Goal: Task Accomplishment & Management: Manage account settings

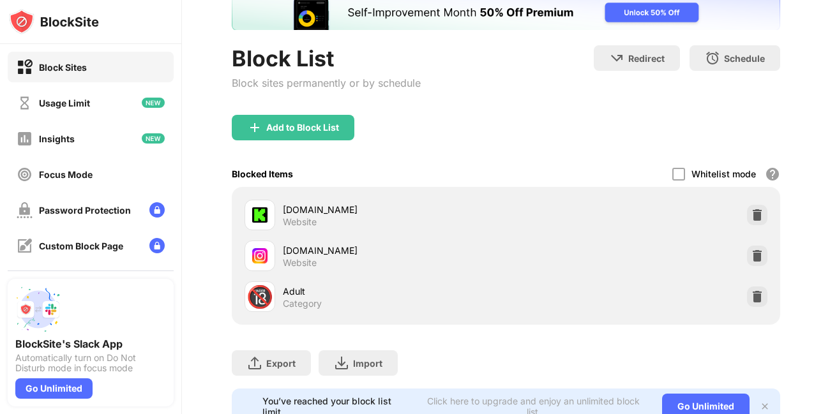
scroll to position [98, 0]
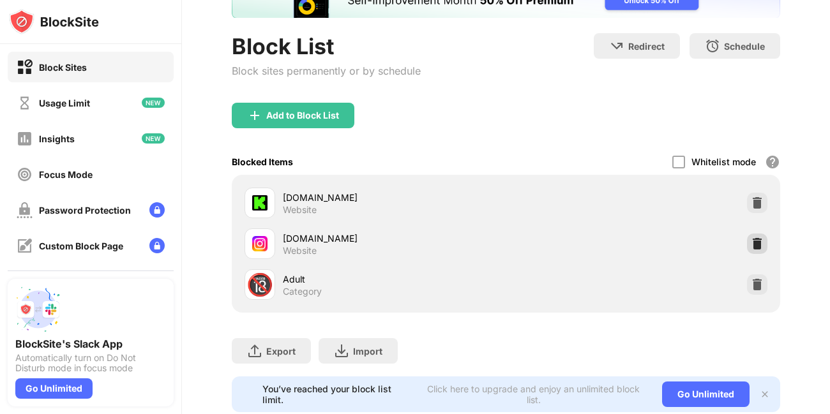
click at [754, 252] on div at bounding box center [757, 244] width 20 height 20
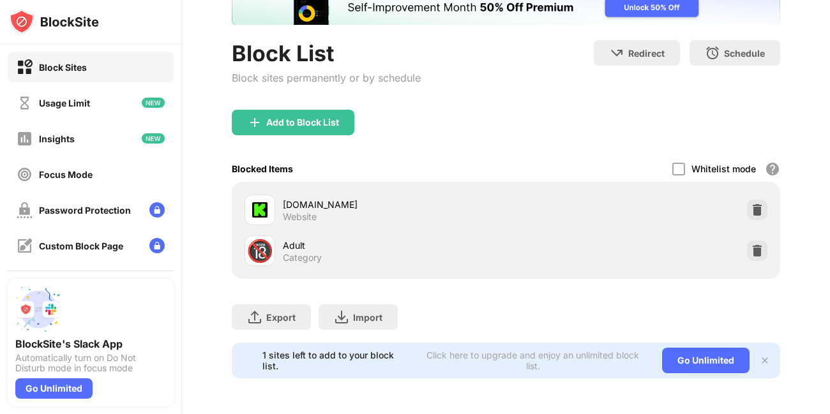
scroll to position [0, 0]
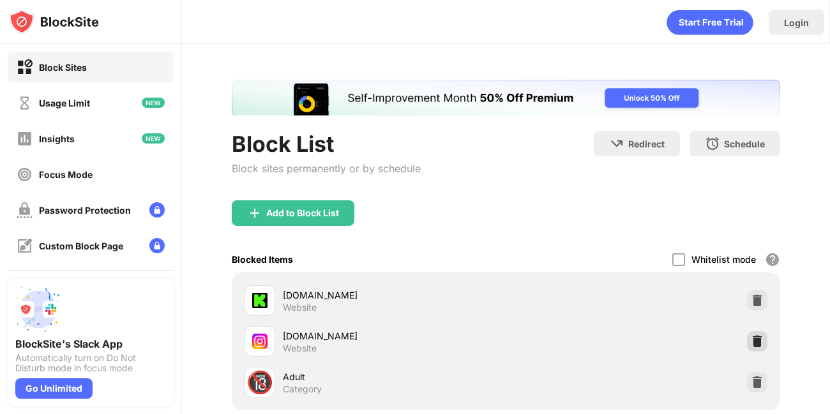
click at [750, 336] on img at bounding box center [756, 341] width 13 height 13
